Goal: Transaction & Acquisition: Book appointment/travel/reservation

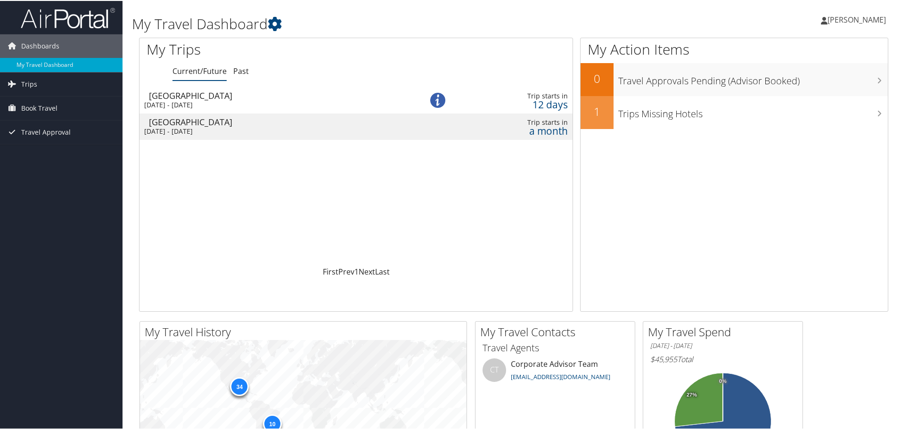
click at [434, 99] on img at bounding box center [437, 99] width 15 height 15
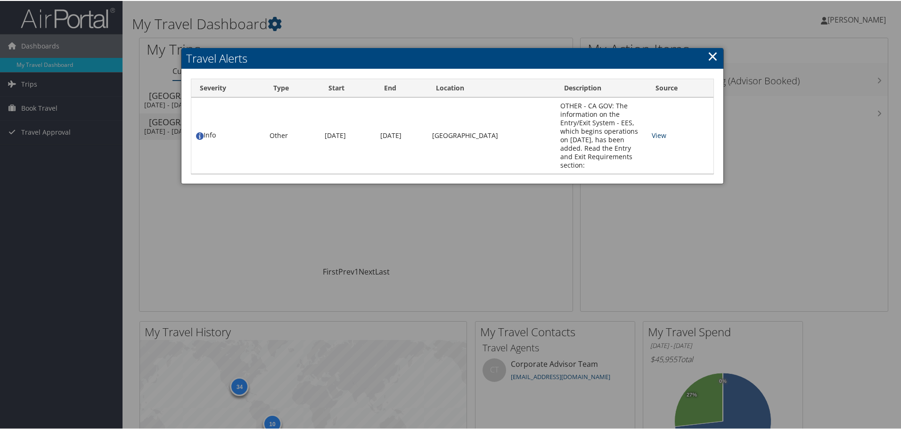
click at [652, 130] on link "View" at bounding box center [659, 134] width 15 height 9
click at [711, 55] on link "×" at bounding box center [713, 55] width 11 height 19
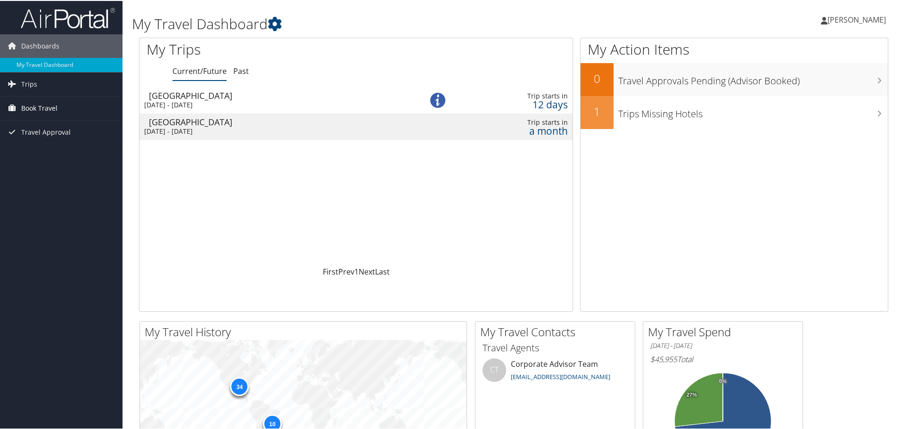
click at [50, 105] on span "Book Travel" at bounding box center [39, 108] width 36 height 24
click at [60, 156] on link "Book/Manage Online Trips" at bounding box center [61, 155] width 123 height 14
